Goal: Navigation & Orientation: Find specific page/section

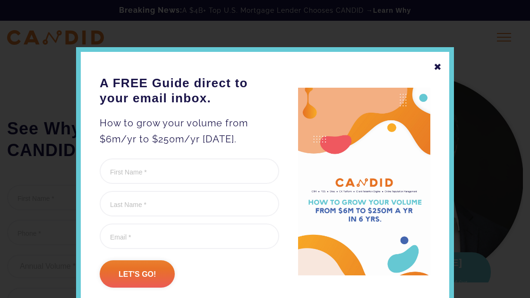
click at [441, 59] on div "✖" at bounding box center [437, 67] width 8 height 16
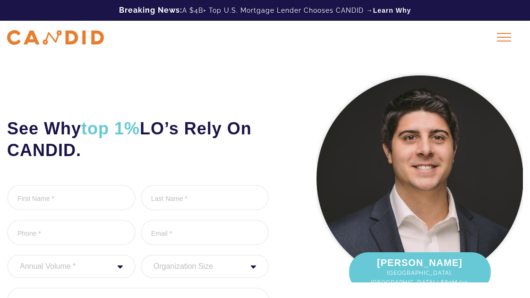
click at [66, 28] on div "Home Originators Enterprise FAQ Blog Login Request A Demo" at bounding box center [265, 38] width 530 height 34
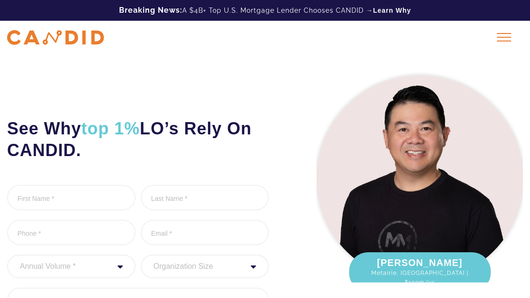
click at [62, 34] on img at bounding box center [55, 37] width 97 height 15
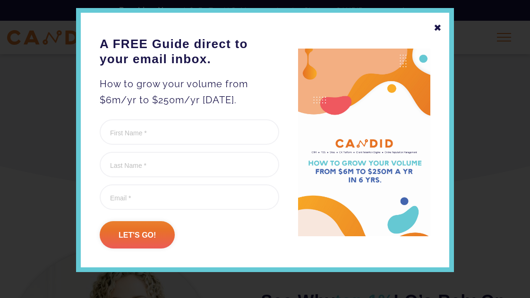
scroll to position [60, 0]
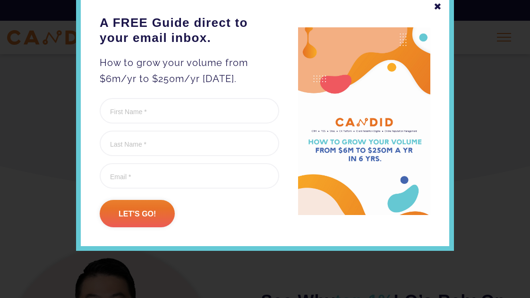
click at [443, 6] on div "✖ A FREE Guide direct to your email inbox. How to grow your volume from $6m/yr …" at bounding box center [265, 119] width 378 height 264
click at [436, 8] on div "✖" at bounding box center [437, 7] width 8 height 16
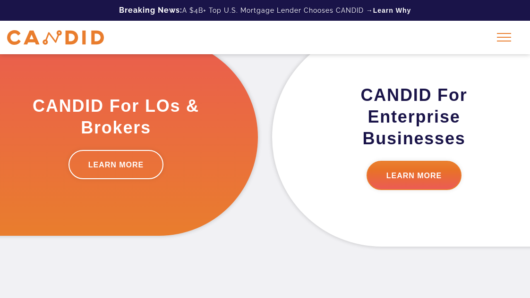
scroll to position [0, 0]
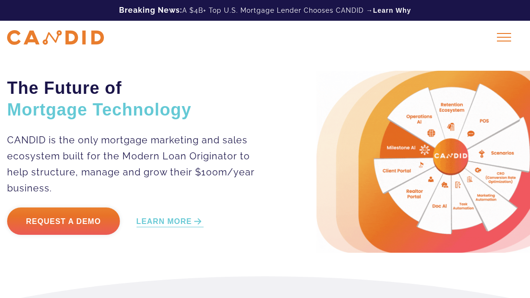
click at [499, 39] on div at bounding box center [504, 37] width 24 height 24
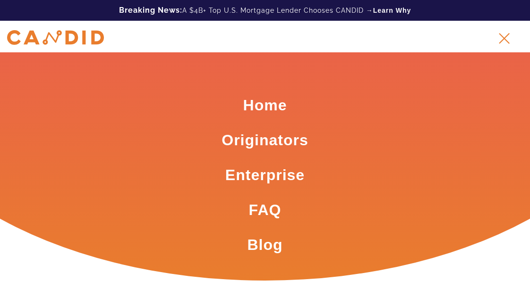
click at [274, 177] on link "Enterprise" at bounding box center [264, 175] width 79 height 21
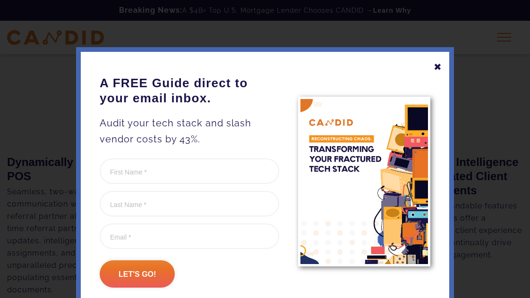
scroll to position [845, 0]
click at [437, 66] on div "✖" at bounding box center [437, 67] width 8 height 16
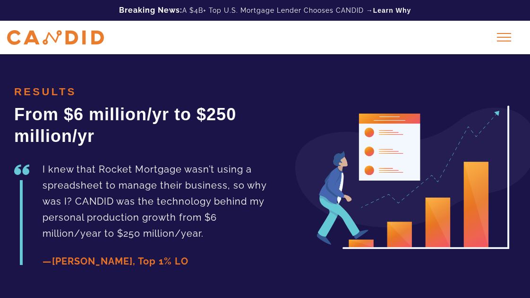
scroll to position [1670, 0]
